Goal: Information Seeking & Learning: Find specific fact

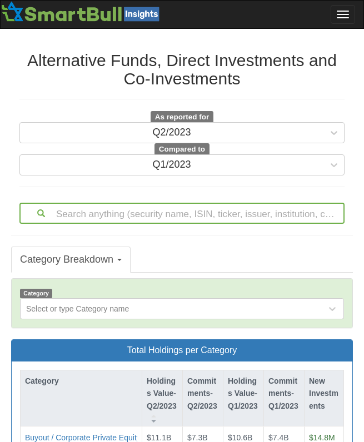
click at [238, 129] on div "Q2/2023" at bounding box center [171, 133] width 303 height 18
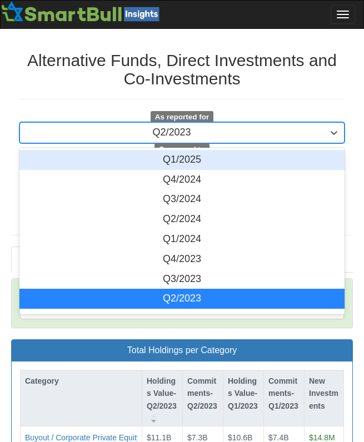
click at [228, 156] on div "Q1/2025" at bounding box center [181, 160] width 325 height 20
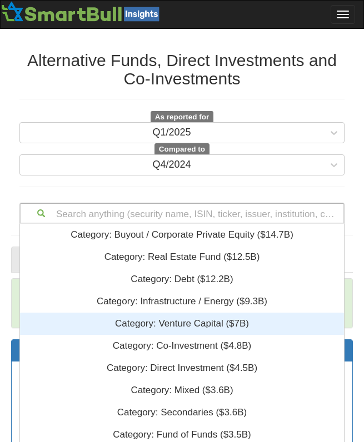
scroll to position [113, 0]
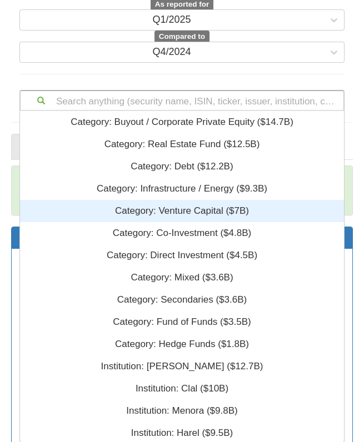
click at [186, 111] on div "Search anything (security name, ISIN, ticker, issuer, institution, category)...…" at bounding box center [181, 100] width 325 height 21
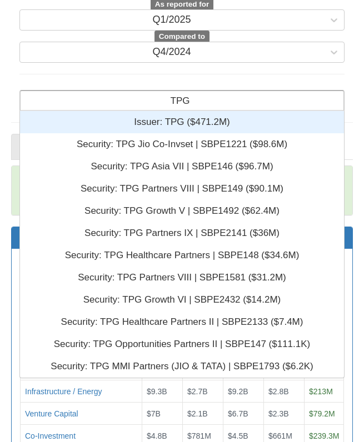
click at [251, 98] on div "TPG TPG" at bounding box center [182, 100] width 323 height 19
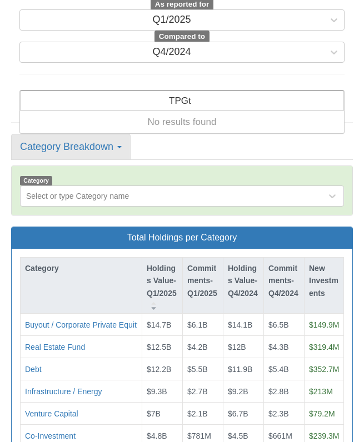
click at [251, 98] on div "TPGt TPGt" at bounding box center [182, 100] width 323 height 19
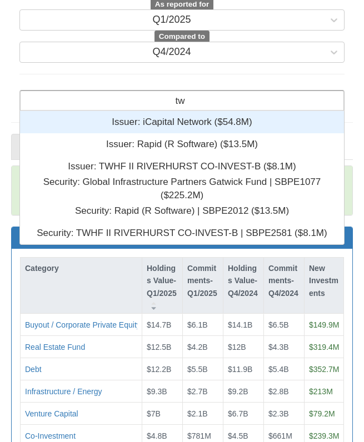
scroll to position [125, 316]
type input "t"
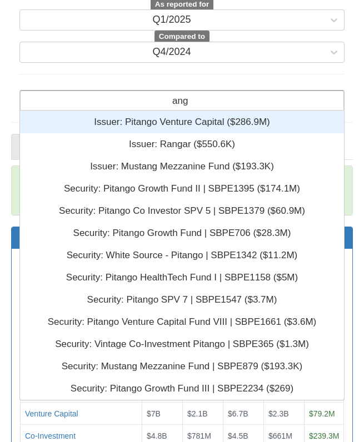
scroll to position [281, 316]
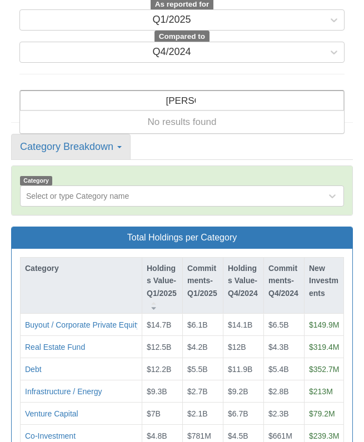
type input "[PERSON_NAME]"
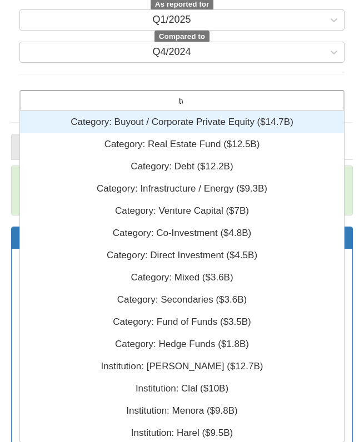
scroll to position [9, 9]
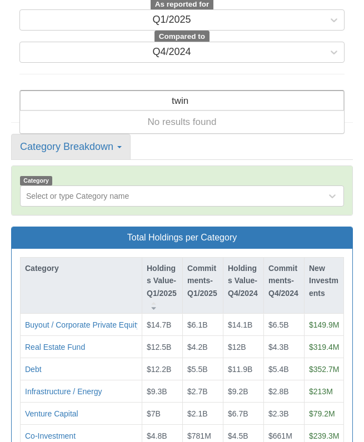
type input "a"
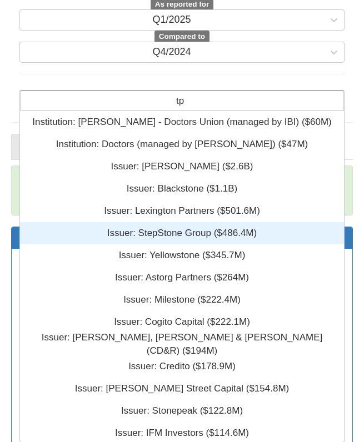
scroll to position [0, 0]
type input "tpg"
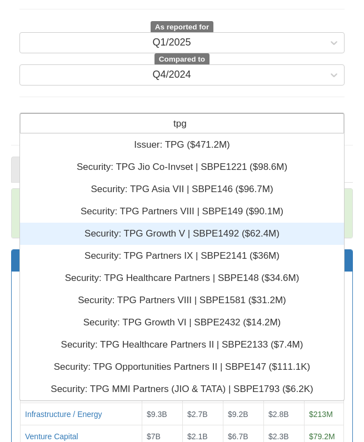
scroll to position [92, 0]
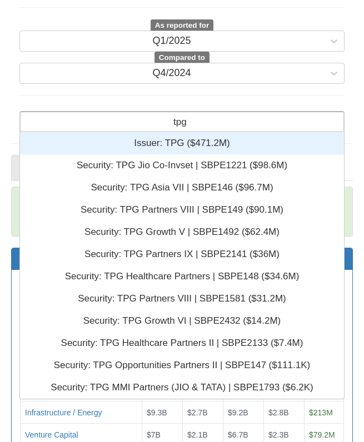
click at [223, 136] on div "Issuer: ‎TPG ‎($471.2M)‏" at bounding box center [182, 143] width 324 height 22
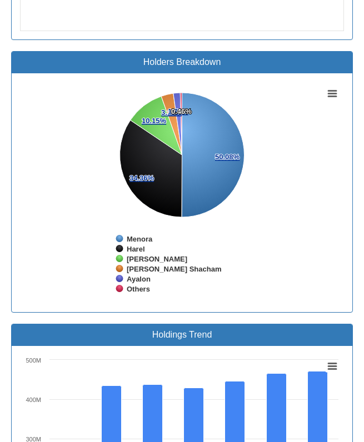
scroll to position [860, 0]
